Goal: Find specific page/section: Find specific page/section

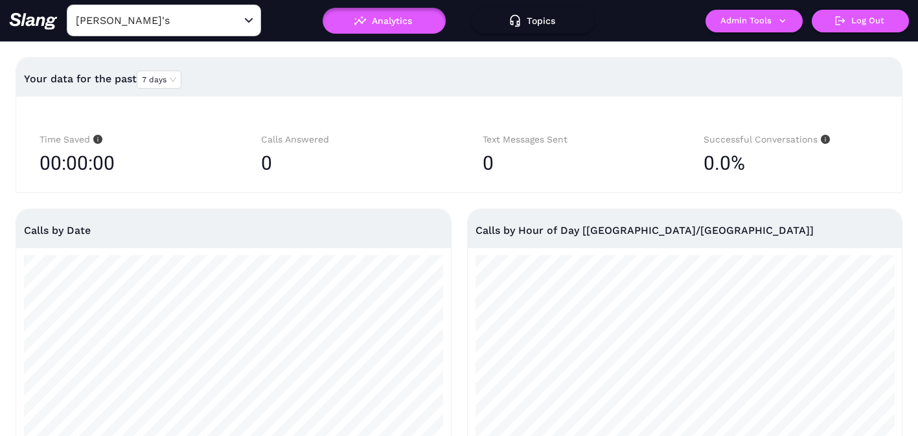
click at [176, 21] on input "[PERSON_NAME]'s" at bounding box center [144, 20] width 142 height 20
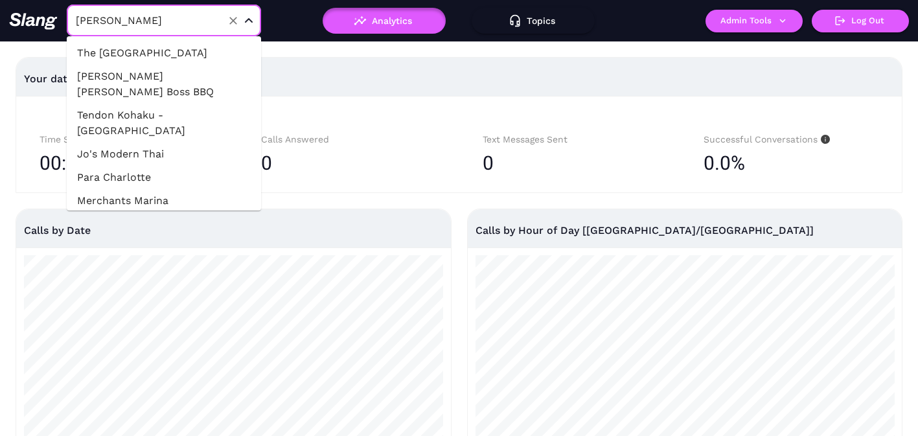
type input "hammi"
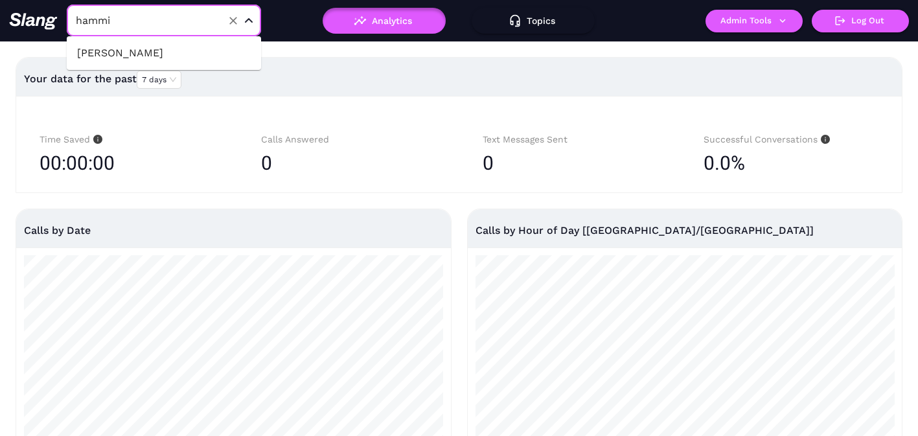
click at [183, 51] on li "[PERSON_NAME]" at bounding box center [164, 52] width 194 height 23
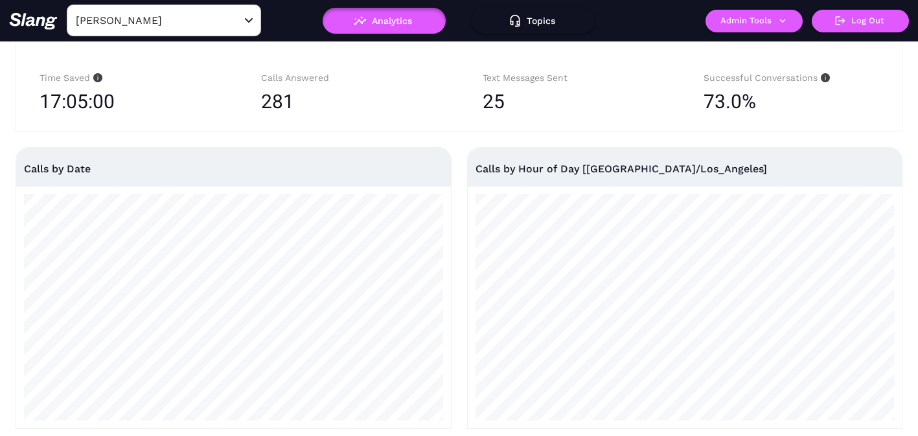
scroll to position [59, 0]
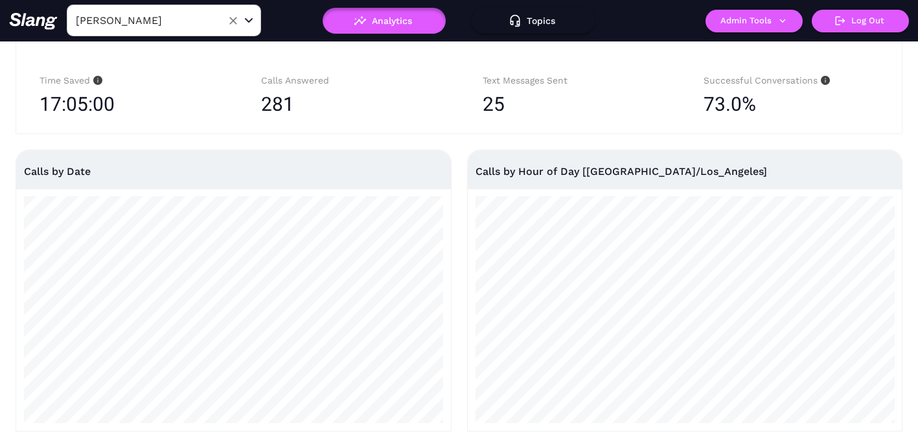
click at [193, 25] on input "[PERSON_NAME]" at bounding box center [144, 20] width 142 height 20
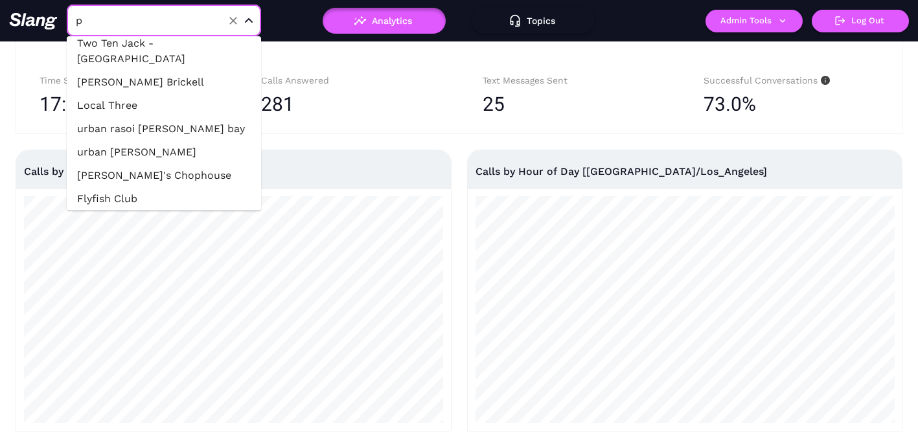
scroll to position [0, 0]
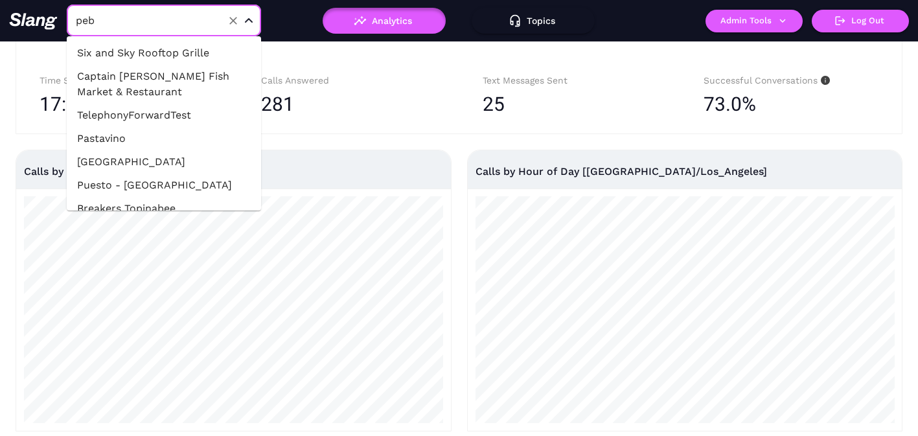
type input "pebb"
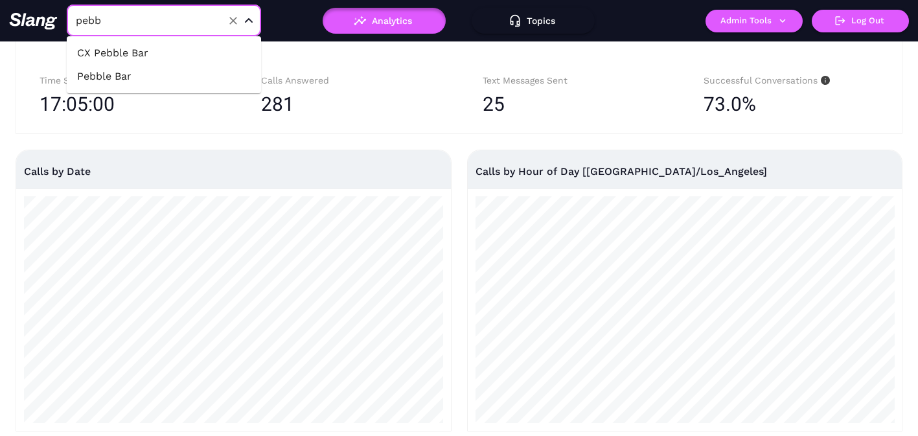
click at [183, 87] on li "Pebble Bar" at bounding box center [164, 76] width 194 height 23
